Goal: Entertainment & Leisure: Consume media (video, audio)

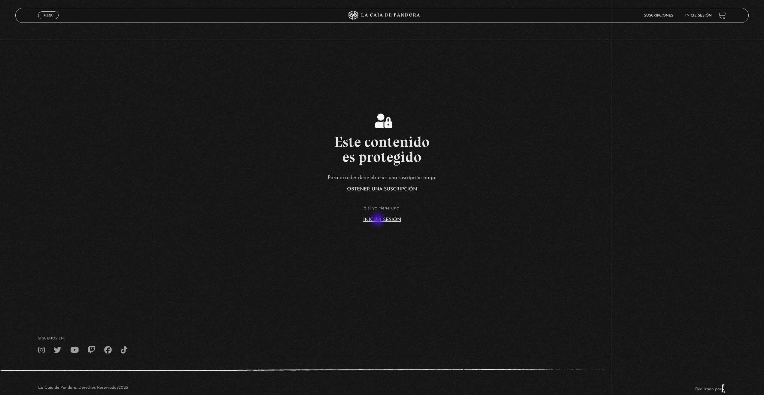
click at [378, 220] on link "Iniciar Sesión" at bounding box center [382, 219] width 38 height 5
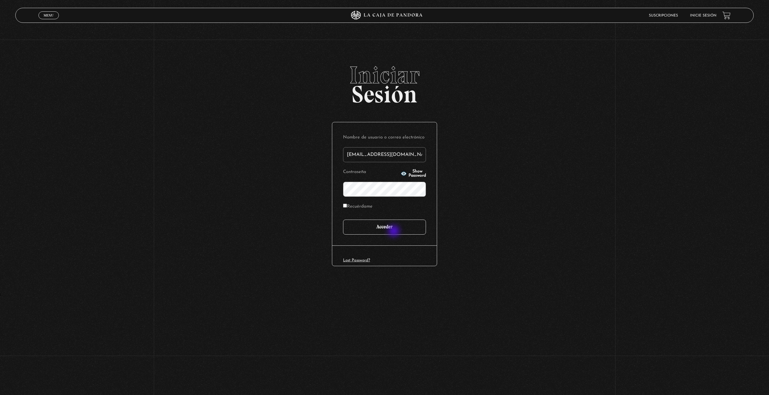
type input "iluminados444@gmail.com"
click at [394, 231] on input "Acceder" at bounding box center [384, 227] width 83 height 15
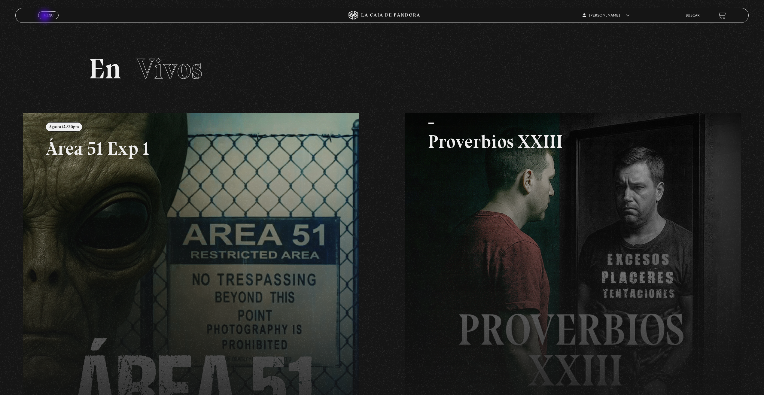
click at [47, 14] on span "Menu" at bounding box center [49, 16] width 10 height 4
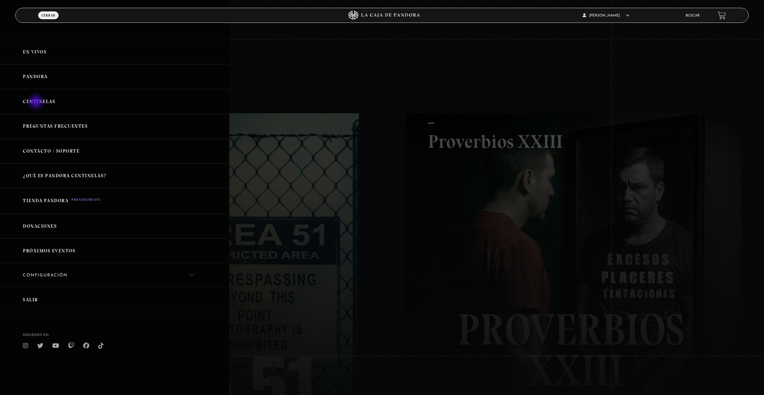
click at [37, 102] on link "Centinelas" at bounding box center [114, 101] width 229 height 25
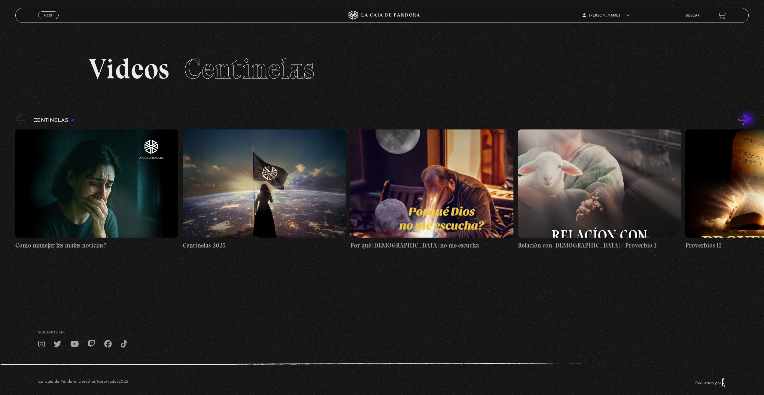
click at [748, 120] on button "»" at bounding box center [743, 119] width 11 height 11
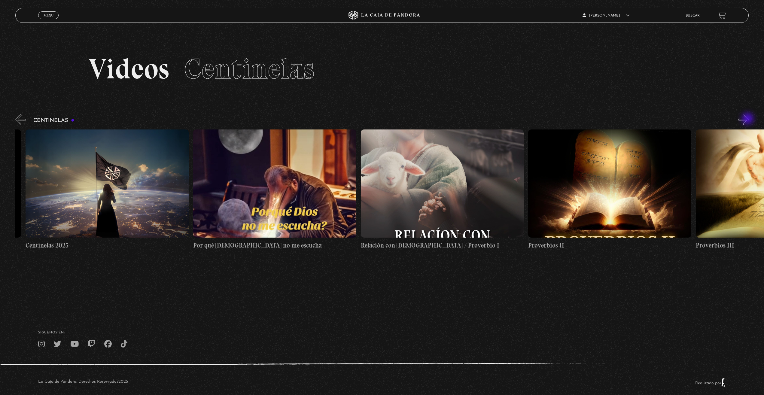
click at [748, 119] on button "»" at bounding box center [743, 119] width 11 height 11
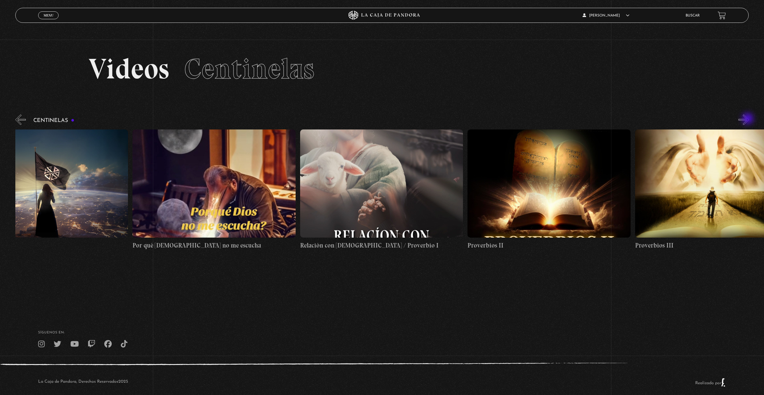
click at [748, 119] on button "»" at bounding box center [743, 119] width 11 height 11
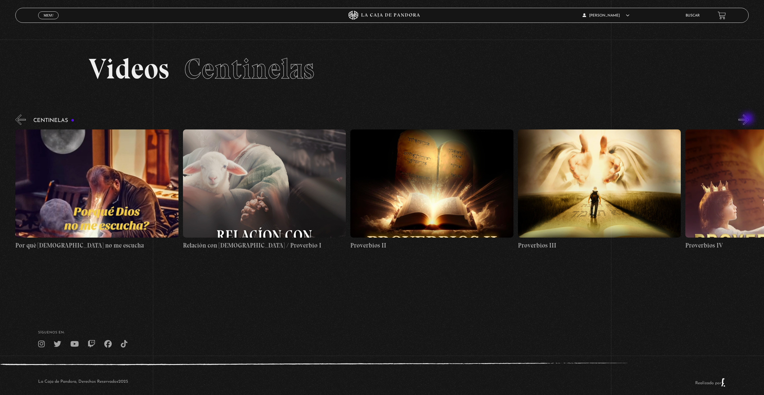
click at [748, 119] on button "»" at bounding box center [743, 119] width 11 height 11
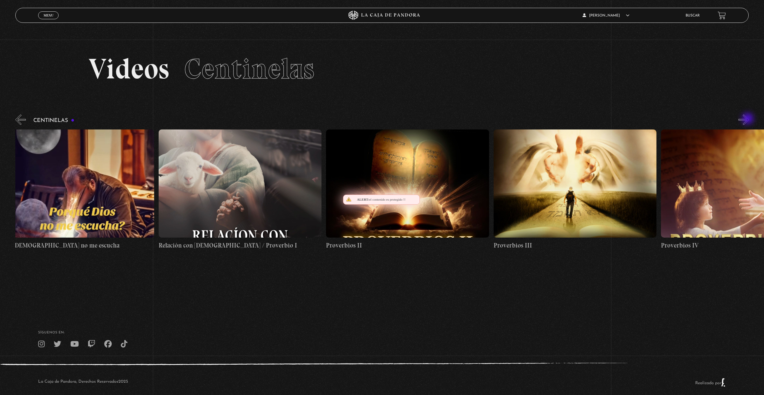
click at [748, 119] on button "»" at bounding box center [743, 119] width 11 height 11
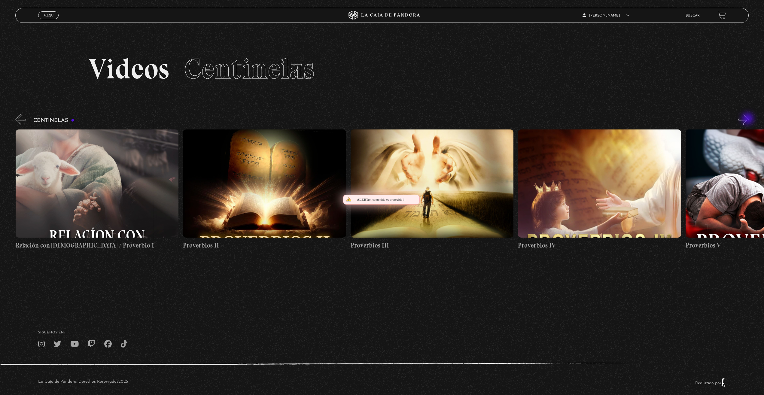
click at [748, 119] on button "»" at bounding box center [743, 119] width 11 height 11
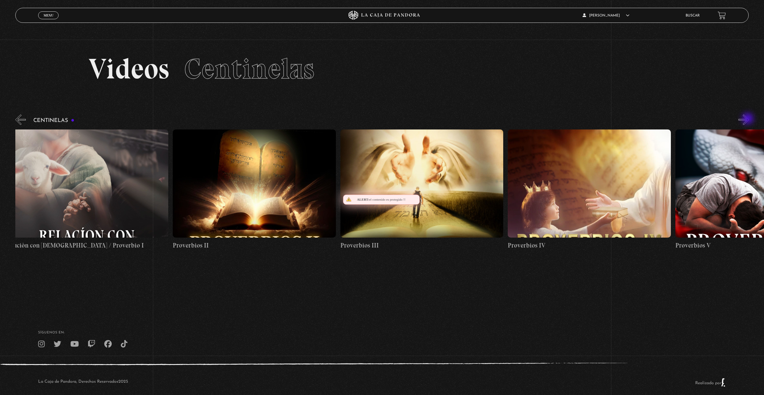
click at [748, 119] on button "»" at bounding box center [743, 119] width 11 height 11
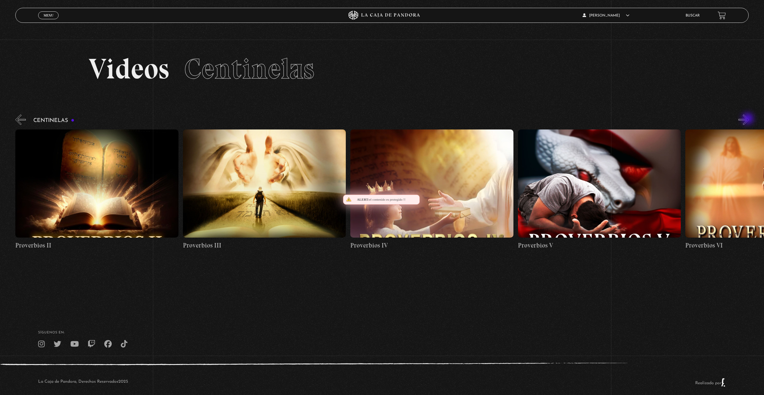
click at [748, 119] on button "»" at bounding box center [743, 119] width 11 height 11
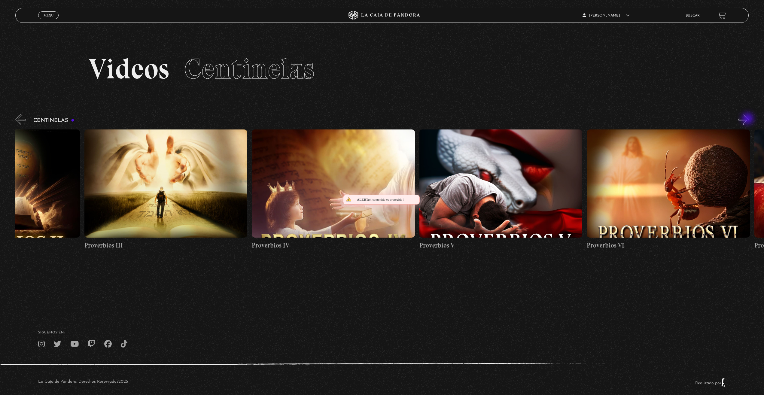
click at [748, 119] on button "»" at bounding box center [743, 119] width 11 height 11
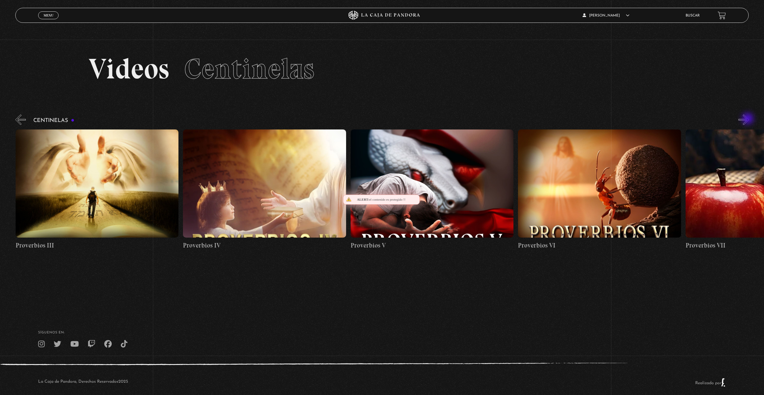
click at [748, 119] on button "»" at bounding box center [743, 119] width 11 height 11
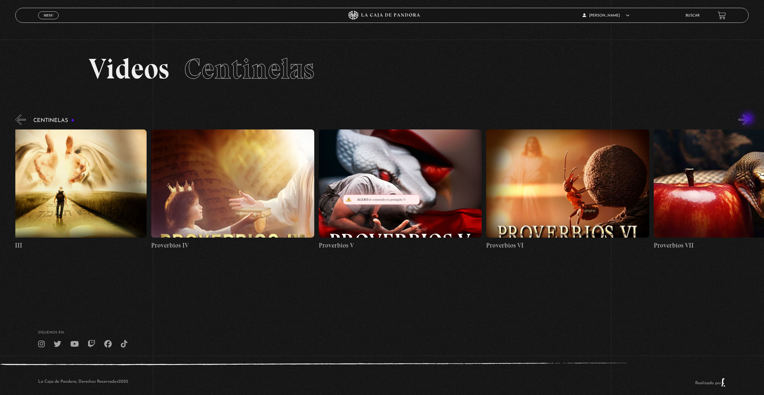
click at [748, 119] on button "»" at bounding box center [743, 119] width 11 height 11
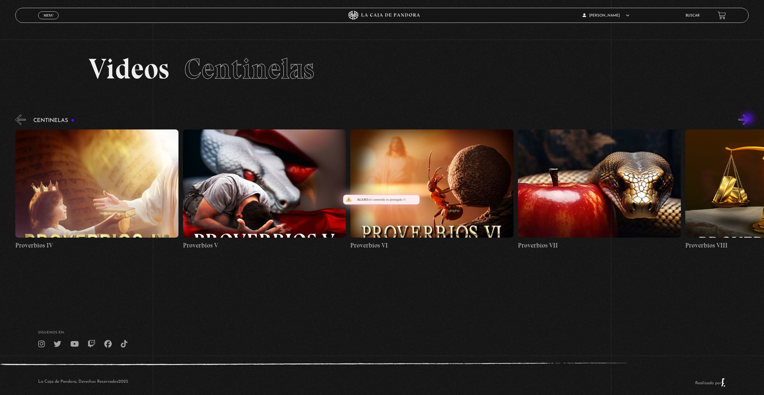
click at [748, 119] on button "»" at bounding box center [743, 119] width 11 height 11
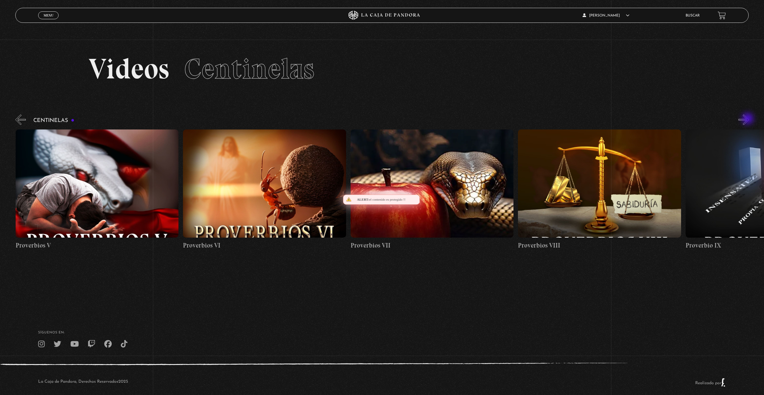
click at [748, 119] on button "»" at bounding box center [743, 119] width 11 height 11
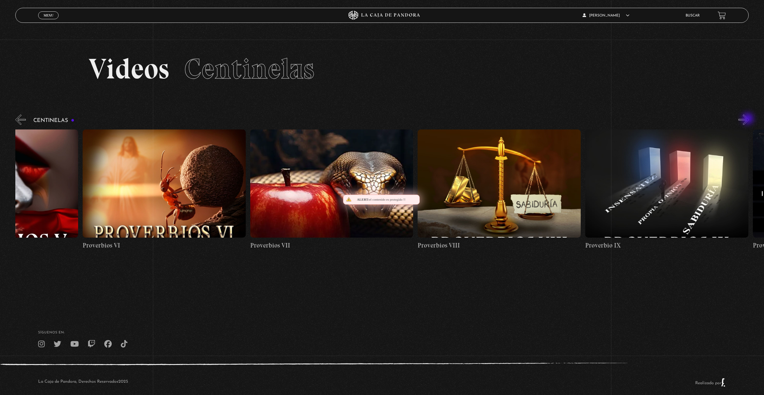
click at [748, 119] on button "»" at bounding box center [743, 119] width 11 height 11
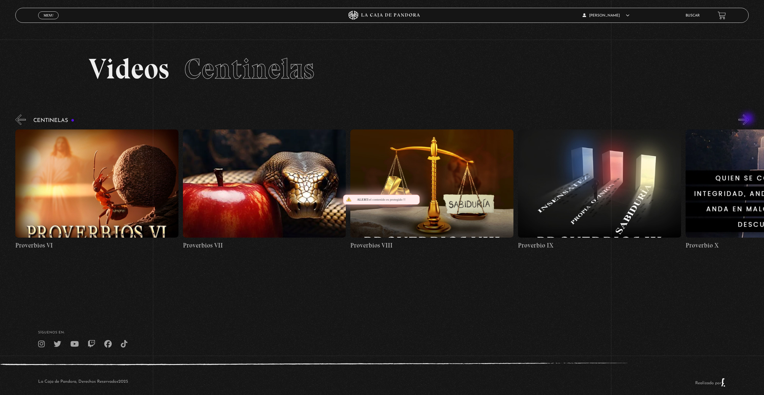
click at [748, 119] on button "»" at bounding box center [743, 119] width 11 height 11
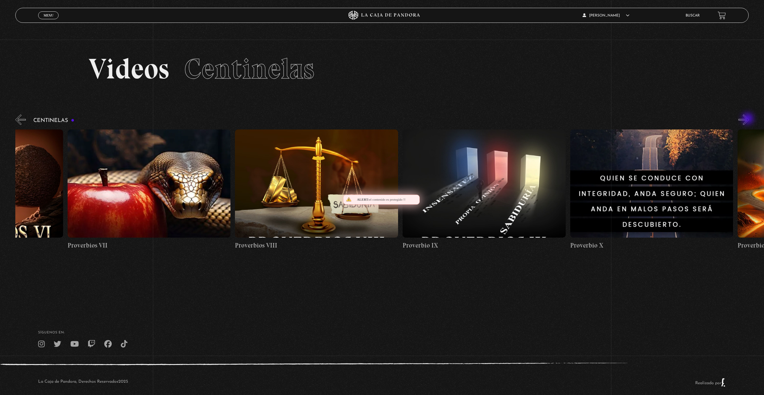
click at [748, 119] on button "»" at bounding box center [743, 119] width 11 height 11
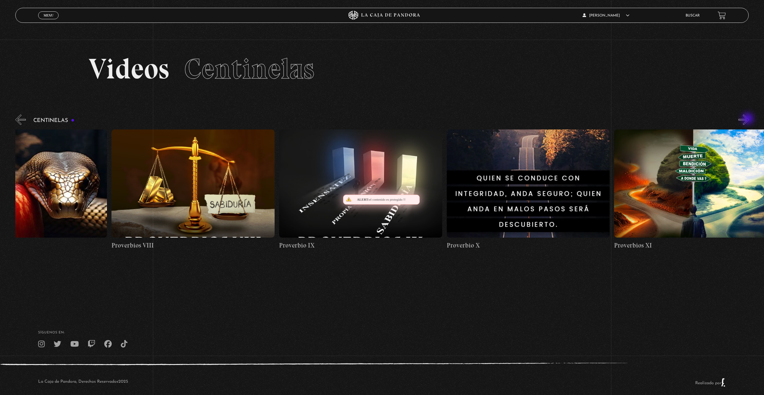
click at [748, 119] on button "»" at bounding box center [743, 119] width 11 height 11
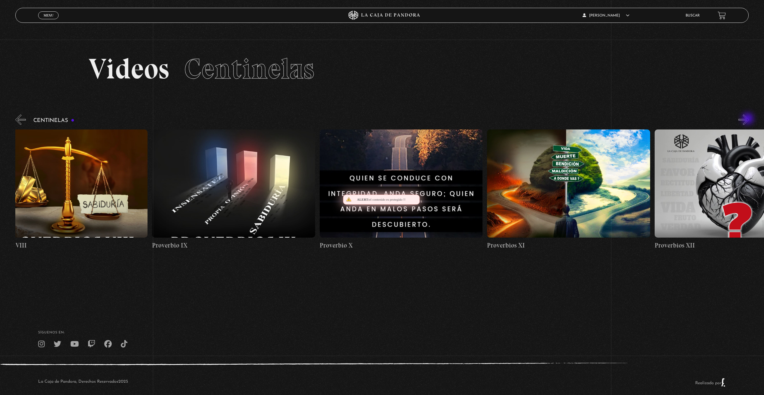
click at [748, 119] on button "»" at bounding box center [743, 119] width 11 height 11
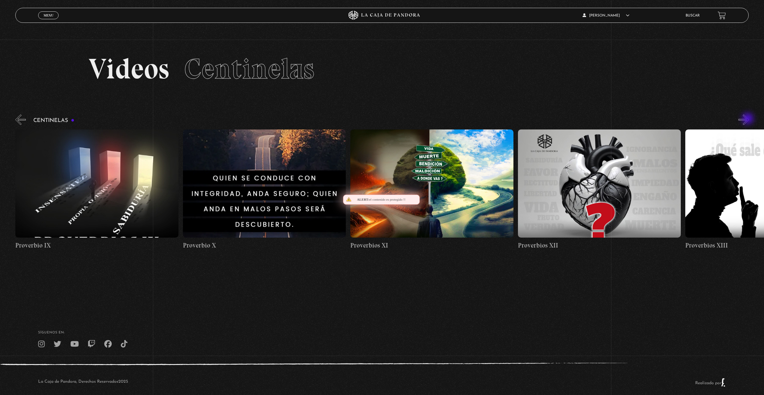
click at [748, 119] on button "»" at bounding box center [743, 119] width 11 height 11
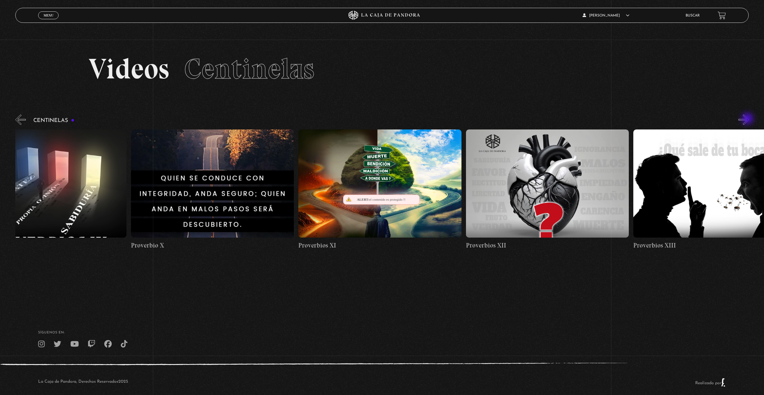
click at [748, 119] on button "»" at bounding box center [743, 119] width 11 height 11
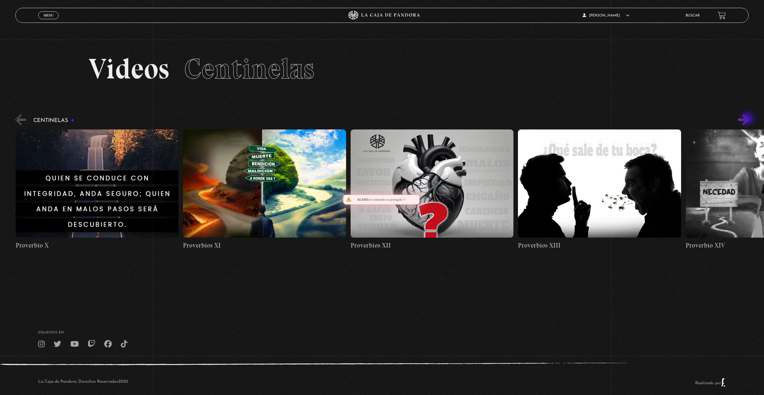
click at [748, 119] on button "»" at bounding box center [743, 119] width 11 height 11
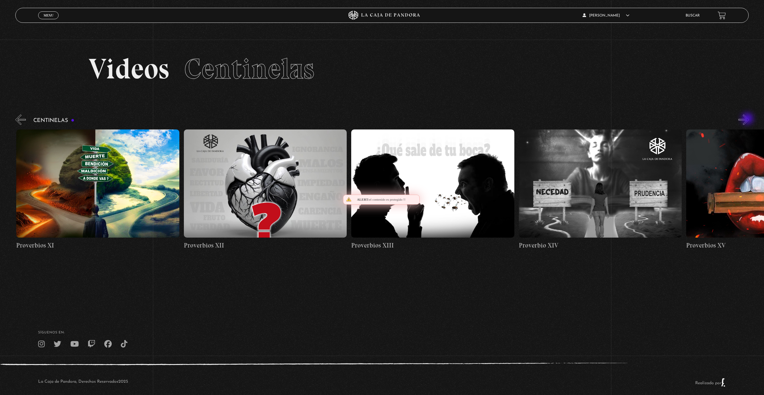
click at [748, 119] on button "»" at bounding box center [743, 119] width 11 height 11
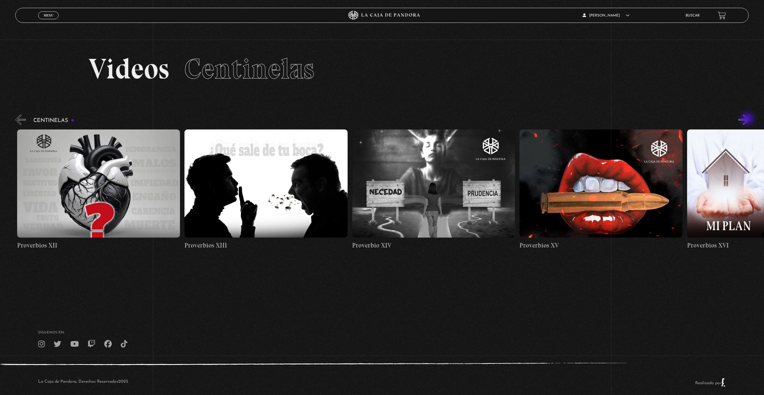
click at [748, 119] on button "»" at bounding box center [743, 119] width 11 height 11
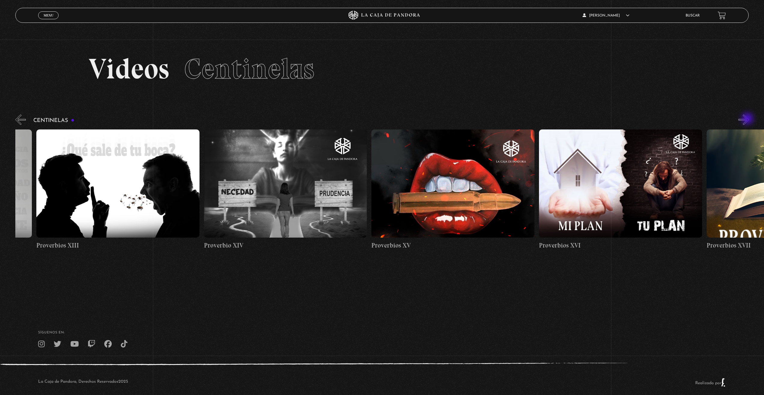
click at [748, 119] on button "»" at bounding box center [743, 119] width 11 height 11
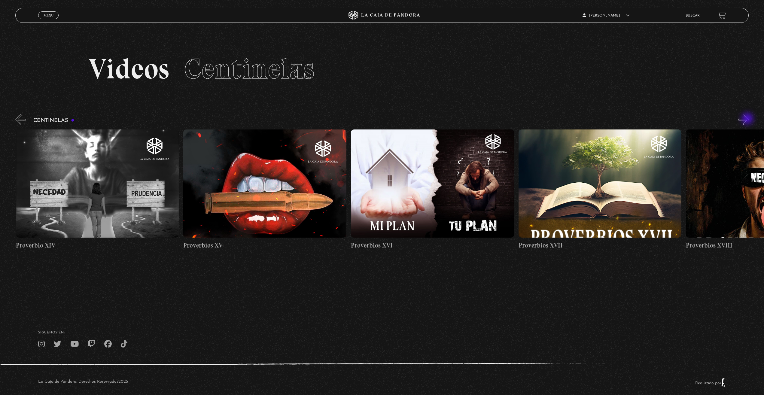
click at [748, 119] on button "»" at bounding box center [743, 119] width 11 height 11
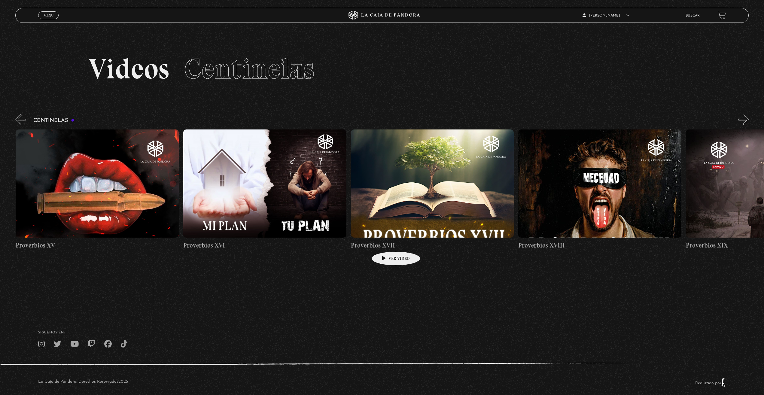
scroll to position [0, 2846]
click at [453, 172] on figure at bounding box center [431, 183] width 163 height 108
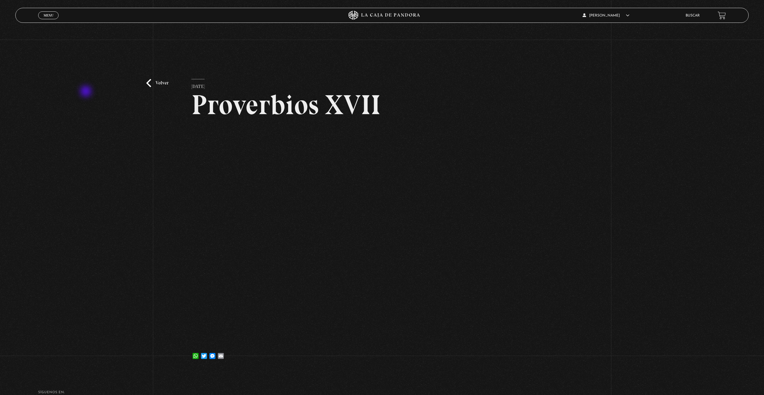
click at [86, 92] on div "Volver 18 febrero, 2025 Proverbios XVII WhatsApp Twitter Messenger Email" at bounding box center [382, 205] width 764 height 330
click at [174, 179] on div "Volver 18 febrero, 2025 Proverbios XVII WhatsApp Twitter Messenger Email" at bounding box center [382, 205] width 764 height 330
